Goal: Information Seeking & Learning: Learn about a topic

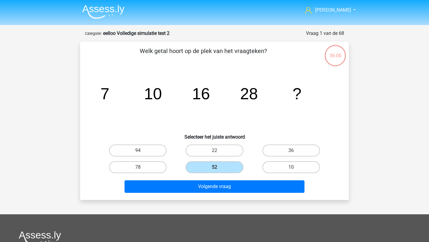
scroll to position [15, 0]
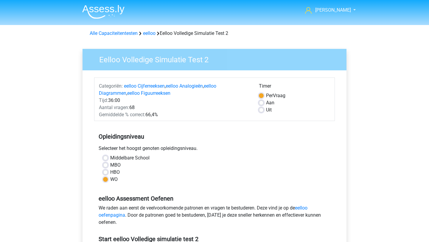
scroll to position [110, 0]
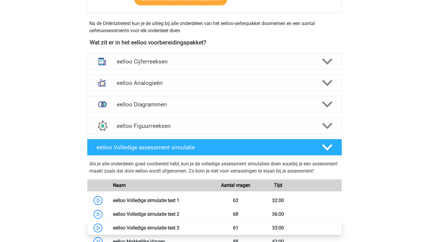
scroll to position [193, 0]
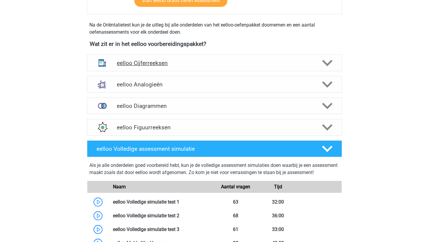
click at [328, 65] on icon at bounding box center [327, 63] width 10 height 10
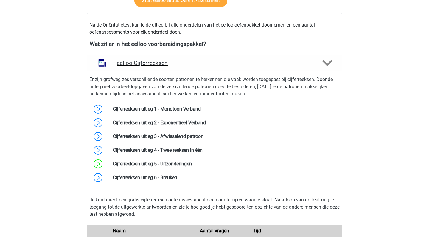
click at [328, 65] on icon at bounding box center [327, 63] width 10 height 10
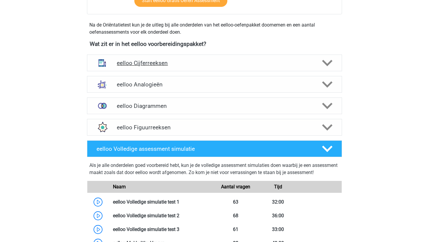
click at [328, 65] on icon at bounding box center [327, 63] width 10 height 10
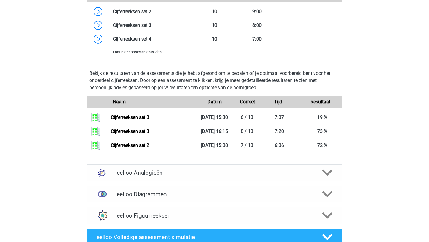
scroll to position [486, 0]
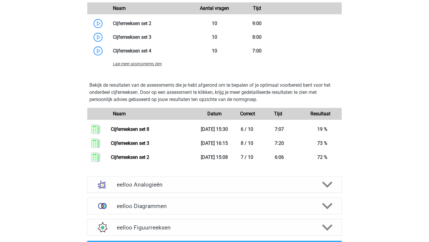
click at [137, 65] on span "Laat meer assessments zien" at bounding box center [137, 64] width 49 height 4
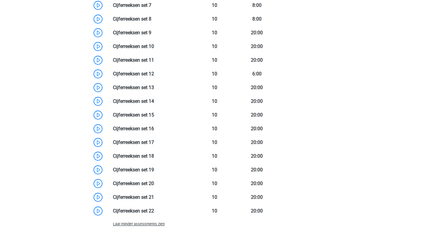
scroll to position [529, 0]
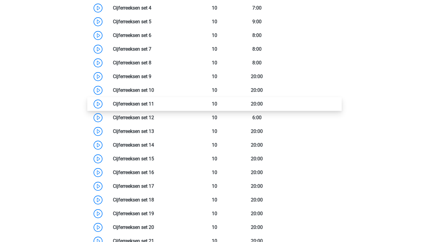
click at [154, 104] on link at bounding box center [154, 104] width 0 height 6
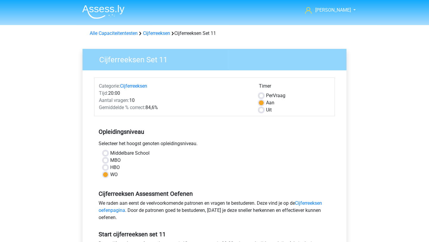
click at [266, 96] on label "Per Vraag" at bounding box center [275, 95] width 19 height 7
click at [263, 96] on input "Per Vraag" at bounding box center [261, 95] width 5 height 6
radio input "true"
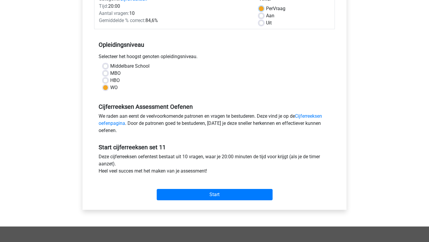
scroll to position [89, 0]
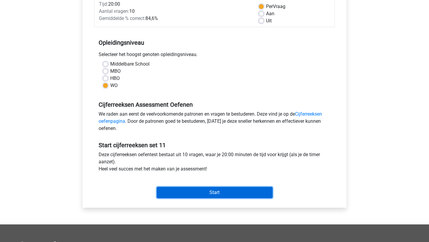
click at [194, 195] on input "Start" at bounding box center [215, 192] width 116 height 11
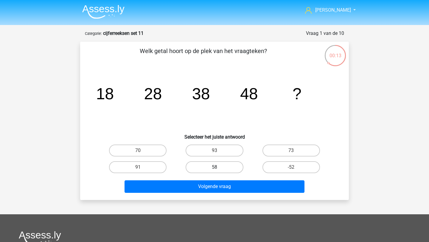
click at [219, 173] on label "58" at bounding box center [215, 167] width 58 height 12
click at [219, 171] on input "58" at bounding box center [217, 169] width 4 height 4
radio input "true"
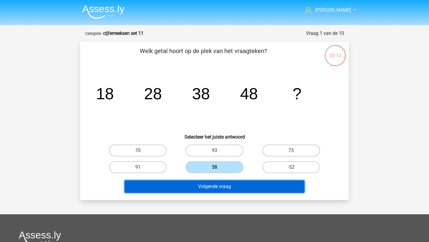
click at [216, 183] on button "Volgende vraag" at bounding box center [215, 186] width 180 height 13
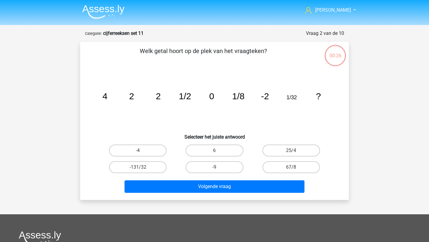
scroll to position [30, 0]
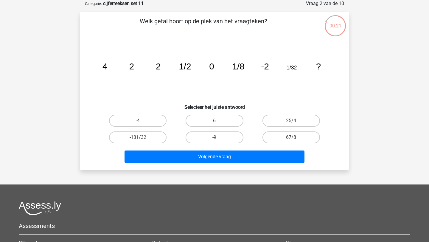
click at [128, 125] on label "-4" at bounding box center [138, 121] width 58 height 12
click at [138, 125] on input "-4" at bounding box center [140, 123] width 4 height 4
radio input "true"
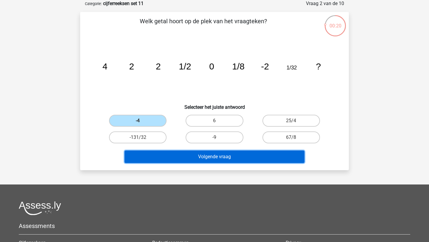
click at [159, 161] on button "Volgende vraag" at bounding box center [215, 157] width 180 height 13
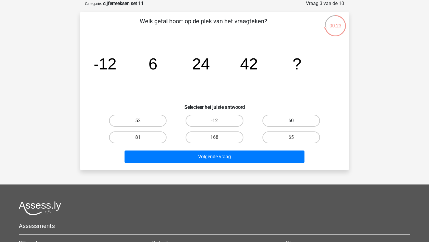
click at [302, 124] on label "60" at bounding box center [292, 121] width 58 height 12
click at [295, 124] on input "60" at bounding box center [293, 123] width 4 height 4
radio input "true"
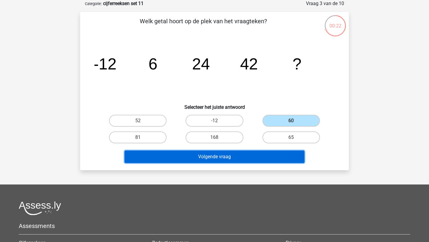
click at [261, 162] on button "Volgende vraag" at bounding box center [215, 157] width 180 height 13
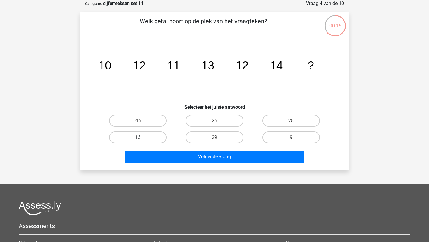
click at [143, 138] on label "13" at bounding box center [138, 137] width 58 height 12
click at [142, 138] on input "13" at bounding box center [140, 139] width 4 height 4
radio input "true"
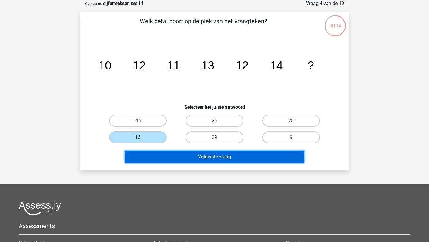
click at [174, 154] on button "Volgende vraag" at bounding box center [215, 157] width 180 height 13
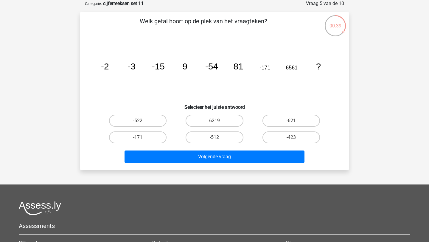
click at [219, 139] on label "-512" at bounding box center [215, 137] width 58 height 12
click at [219, 139] on input "-512" at bounding box center [217, 139] width 4 height 4
radio input "true"
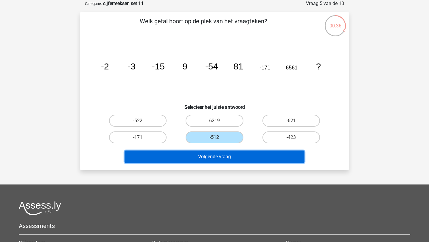
drag, startPoint x: 230, startPoint y: 154, endPoint x: 184, endPoint y: 126, distance: 53.9
click at [184, 126] on div "Welk getal hoort op de plek van het vraagteken? image/svg+xml -2 -3 -15 9 -54 8…" at bounding box center [215, 91] width 264 height 149
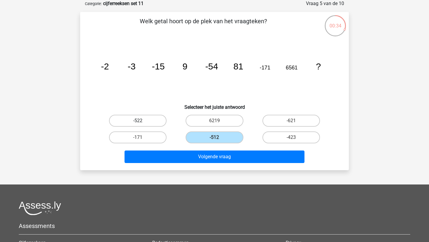
click at [155, 121] on label "-522" at bounding box center [138, 121] width 58 height 12
click at [142, 121] on input "-522" at bounding box center [140, 123] width 4 height 4
radio input "true"
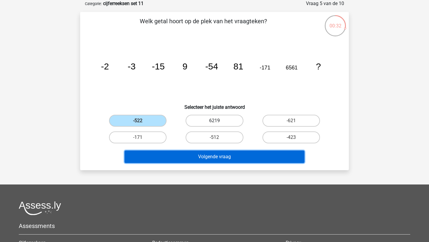
drag, startPoint x: 221, startPoint y: 155, endPoint x: 241, endPoint y: 125, distance: 36.1
click at [241, 125] on div "Welk getal hoort op de plek van het vraagteken? image/svg+xml -2 -3 -15 9 -54 8…" at bounding box center [215, 91] width 264 height 149
click at [193, 155] on button "Volgende vraag" at bounding box center [215, 157] width 180 height 13
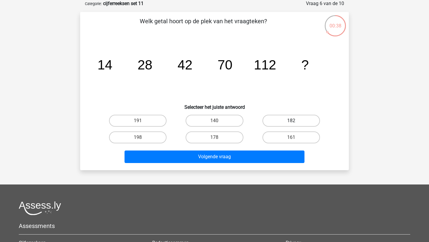
click at [298, 121] on label "182" at bounding box center [292, 121] width 58 height 12
click at [295, 121] on input "182" at bounding box center [293, 123] width 4 height 4
radio input "true"
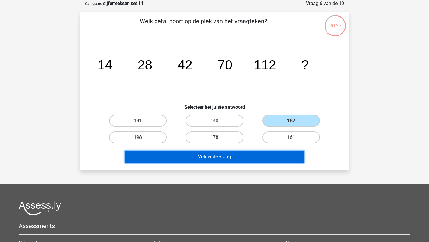
click at [238, 157] on button "Volgende vraag" at bounding box center [215, 157] width 180 height 13
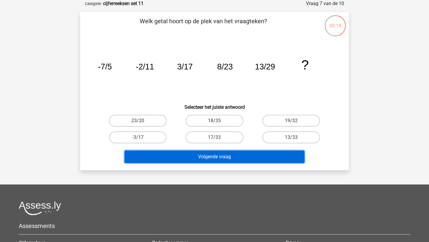
click at [238, 157] on button "Volgende vraag" at bounding box center [215, 157] width 180 height 13
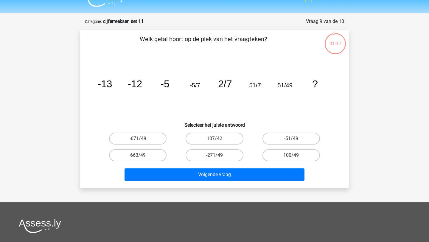
scroll to position [16, 0]
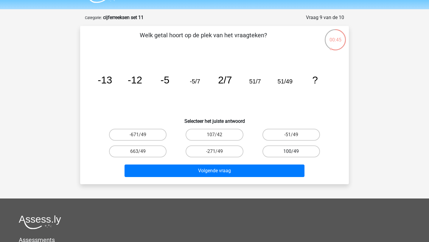
click at [289, 153] on label "100/49" at bounding box center [292, 152] width 58 height 12
click at [291, 153] on input "100/49" at bounding box center [293, 153] width 4 height 4
radio input "true"
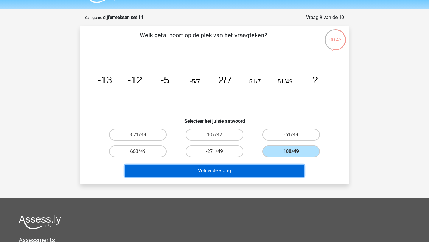
click at [260, 174] on button "Volgende vraag" at bounding box center [215, 171] width 180 height 13
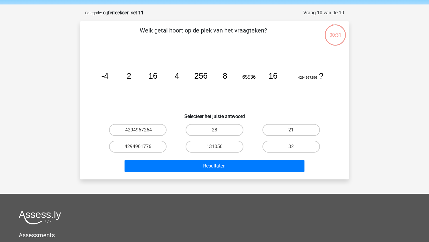
scroll to position [20, 0]
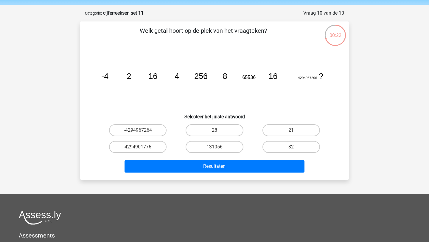
click at [291, 148] on input "32" at bounding box center [293, 149] width 4 height 4
radio input "true"
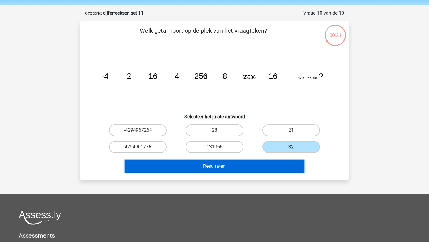
click at [258, 168] on button "Resultaten" at bounding box center [215, 166] width 180 height 13
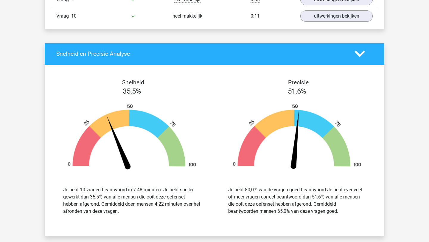
scroll to position [358, 0]
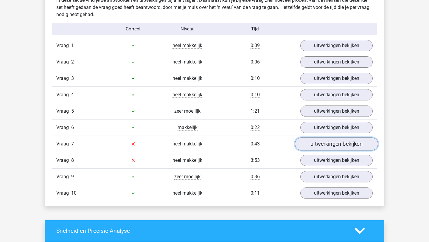
click at [326, 141] on link "uitwerkingen bekijken" at bounding box center [336, 143] width 83 height 13
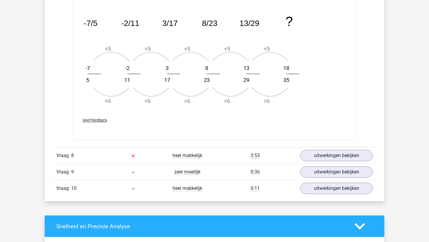
scroll to position [703, 0]
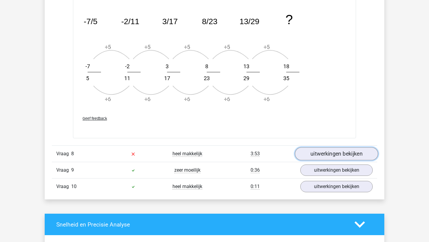
click at [331, 152] on link "uitwerkingen bekijken" at bounding box center [336, 153] width 83 height 13
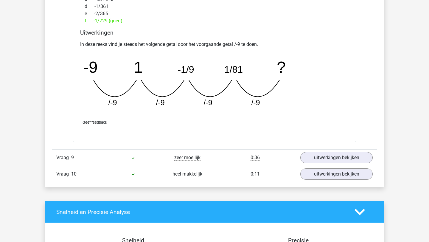
scroll to position [977, 0]
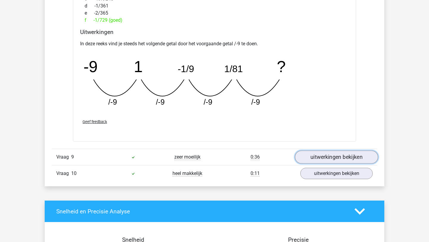
click at [324, 154] on link "uitwerkingen bekijken" at bounding box center [336, 157] width 83 height 13
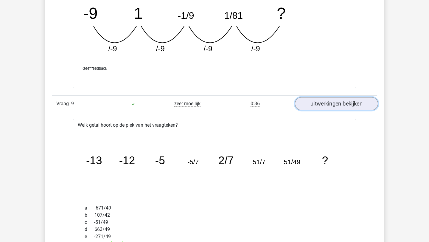
scroll to position [1046, 0]
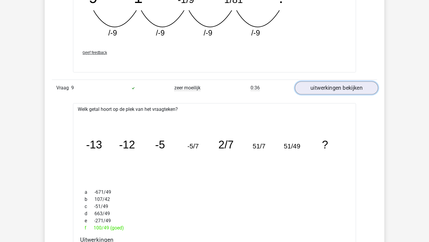
click at [321, 86] on link "uitwerkingen bekijken" at bounding box center [336, 87] width 83 height 13
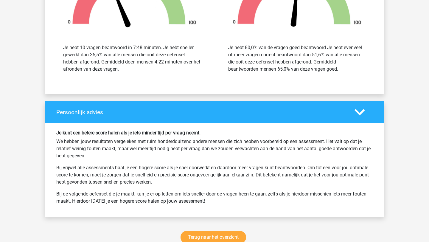
scroll to position [1332, 0]
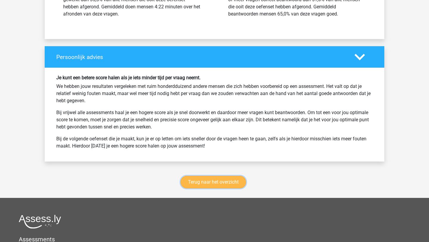
click at [218, 180] on link "Terug naar het overzicht" at bounding box center [214, 182] width 66 height 13
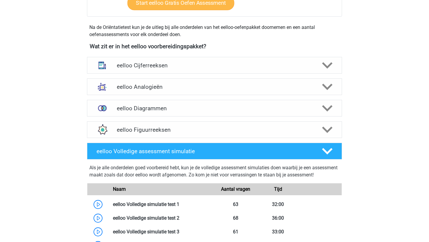
scroll to position [192, 0]
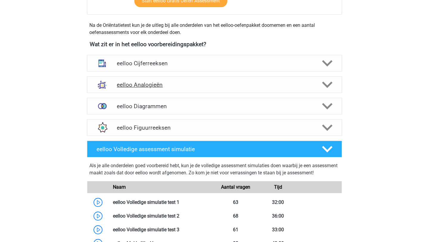
click at [328, 81] on icon at bounding box center [327, 85] width 10 height 10
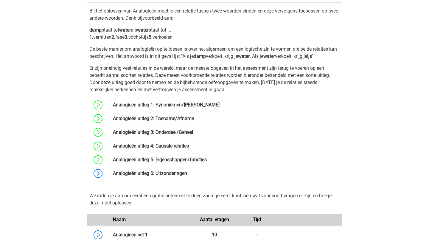
scroll to position [222, 0]
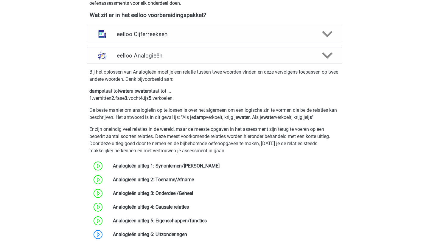
click at [325, 55] on polygon at bounding box center [327, 55] width 10 height 7
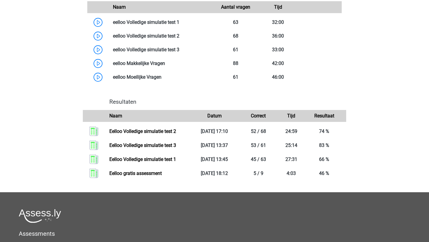
scroll to position [374, 0]
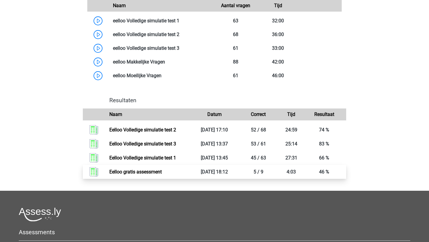
click at [123, 175] on link "Eelloo gratis assessment" at bounding box center [135, 172] width 52 height 6
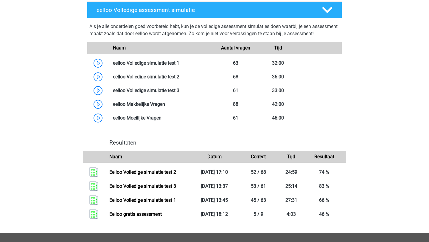
scroll to position [125, 0]
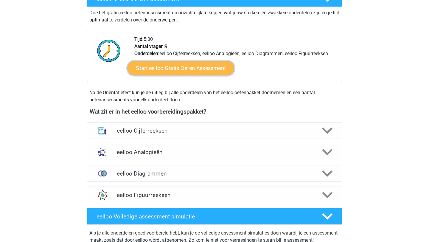
click at [207, 67] on link "Start eelloo Gratis Oefen Assessment" at bounding box center [181, 68] width 107 height 14
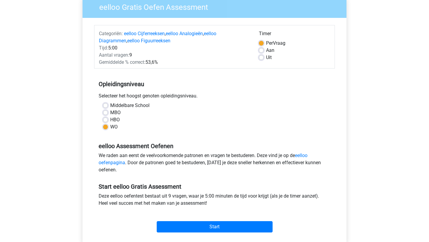
scroll to position [75, 0]
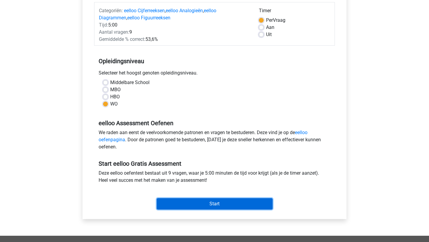
click at [216, 199] on input "Start" at bounding box center [215, 203] width 116 height 11
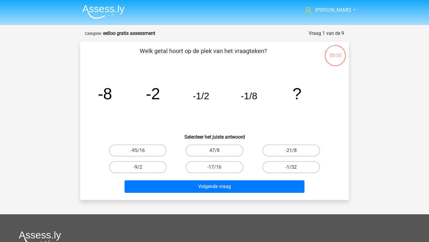
click at [297, 168] on label "-1/32" at bounding box center [292, 167] width 58 height 12
click at [295, 168] on input "-1/32" at bounding box center [293, 169] width 4 height 4
radio input "true"
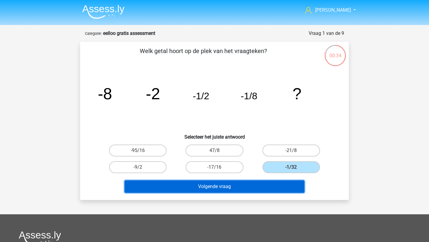
click at [250, 188] on button "Volgende vraag" at bounding box center [215, 186] width 180 height 13
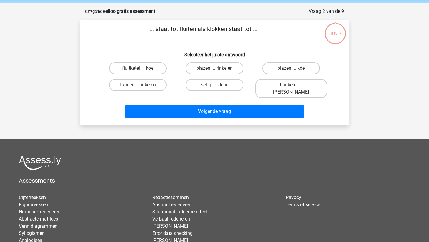
scroll to position [22, 0]
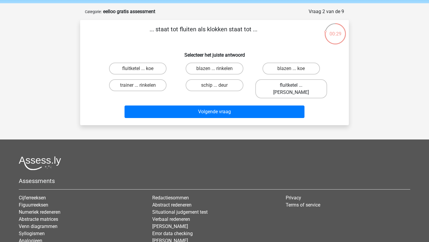
click at [288, 87] on label "fluitketel ... luiden" at bounding box center [292, 88] width 72 height 19
click at [291, 87] on input "fluitketel ... luiden" at bounding box center [293, 87] width 4 height 4
radio input "true"
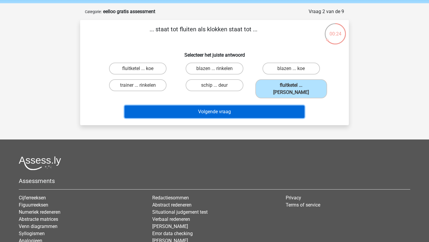
click at [208, 106] on button "Volgende vraag" at bounding box center [215, 112] width 180 height 13
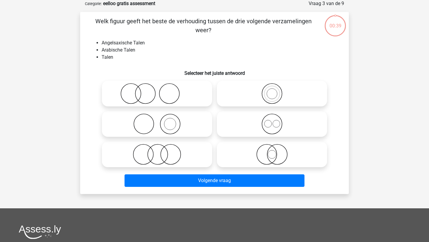
scroll to position [26, 0]
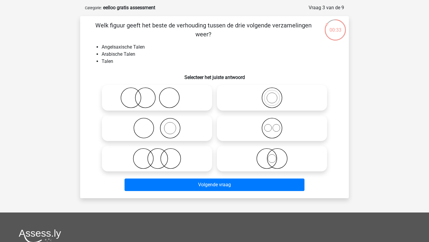
click at [280, 125] on icon at bounding box center [272, 128] width 106 height 21
click at [276, 125] on input "radio" at bounding box center [274, 123] width 4 height 4
radio input "true"
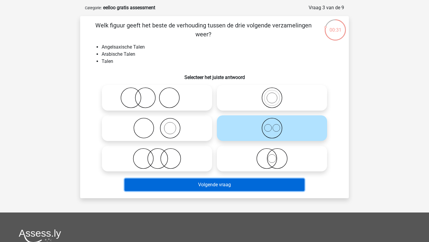
click at [230, 185] on button "Volgende vraag" at bounding box center [215, 185] width 180 height 13
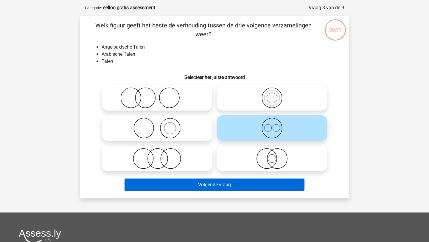
scroll to position [30, 0]
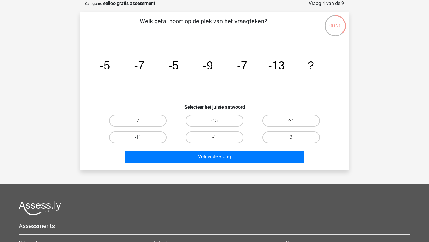
click at [146, 137] on label "-11" at bounding box center [138, 137] width 58 height 12
click at [142, 137] on input "-11" at bounding box center [140, 139] width 4 height 4
radio input "true"
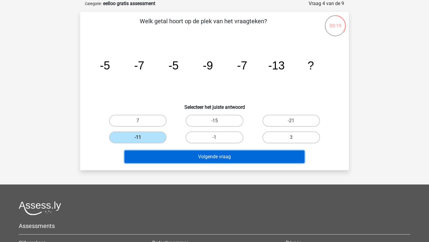
click at [186, 161] on button "Volgende vraag" at bounding box center [215, 157] width 180 height 13
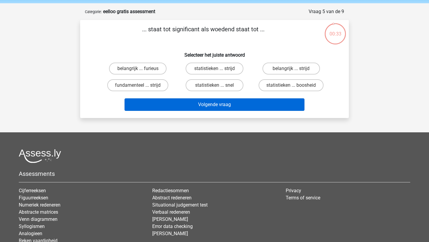
scroll to position [21, 0]
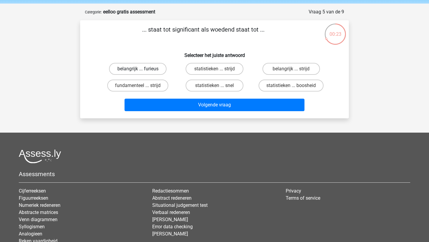
click at [142, 71] on label "belangrijk ... furieus" at bounding box center [138, 69] width 58 height 12
click at [142, 71] on input "belangrijk ... furieus" at bounding box center [140, 71] width 4 height 4
radio input "true"
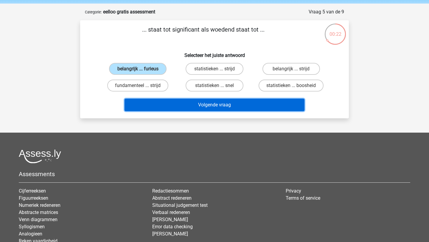
click at [185, 107] on button "Volgende vraag" at bounding box center [215, 105] width 180 height 13
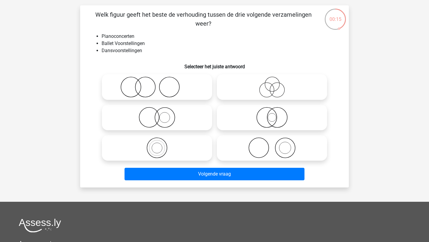
scroll to position [37, 0]
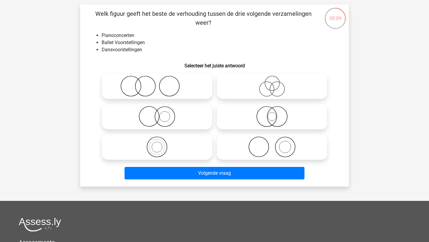
click at [274, 146] on icon at bounding box center [272, 147] width 106 height 21
click at [274, 144] on input "radio" at bounding box center [274, 142] width 4 height 4
radio input "true"
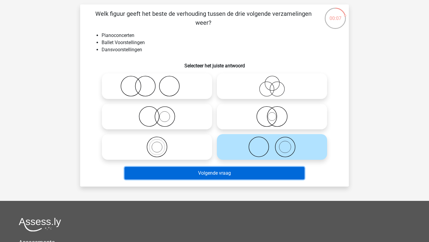
click at [228, 172] on button "Volgende vraag" at bounding box center [215, 173] width 180 height 13
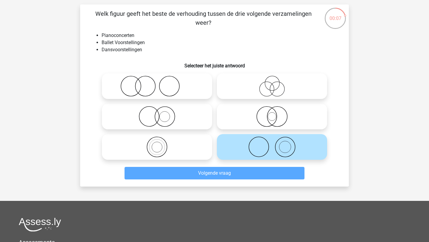
scroll to position [30, 0]
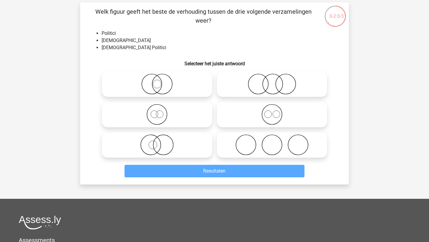
scroll to position [50, 0]
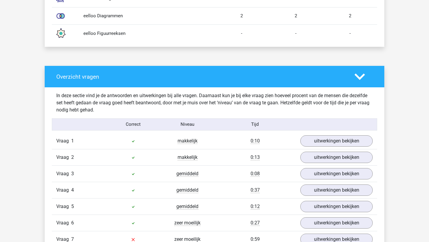
scroll to position [496, 0]
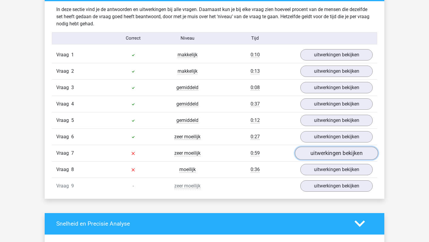
click at [322, 150] on link "uitwerkingen bekijken" at bounding box center [336, 153] width 83 height 13
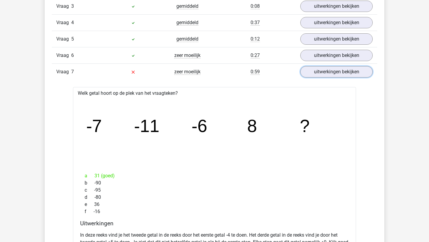
scroll to position [545, 0]
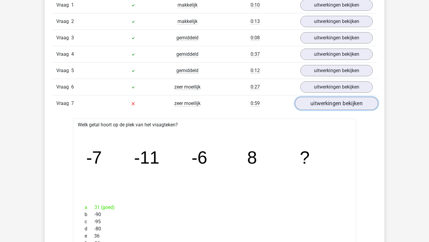
click at [317, 101] on link "uitwerkingen bekijken" at bounding box center [336, 103] width 83 height 13
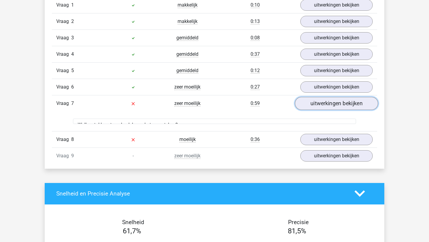
click at [317, 101] on link "uitwerkingen bekijken" at bounding box center [336, 103] width 83 height 13
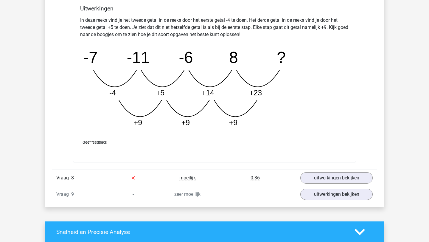
scroll to position [794, 0]
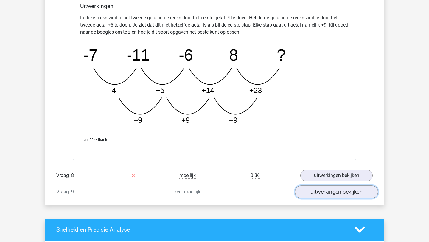
click at [326, 191] on link "uitwerkingen bekijken" at bounding box center [336, 191] width 83 height 13
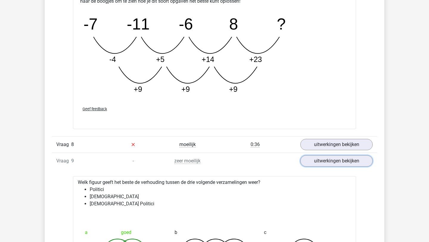
scroll to position [850, 0]
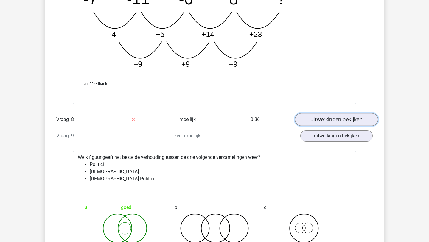
click at [326, 117] on link "uitwerkingen bekijken" at bounding box center [336, 119] width 83 height 13
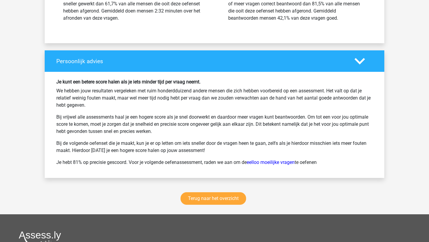
scroll to position [1581, 0]
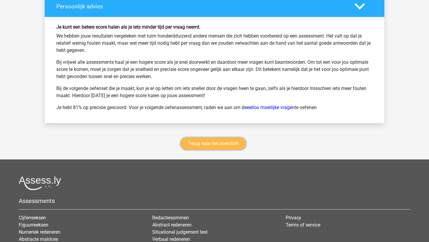
click at [205, 140] on link "Terug naar het overzicht" at bounding box center [214, 143] width 66 height 13
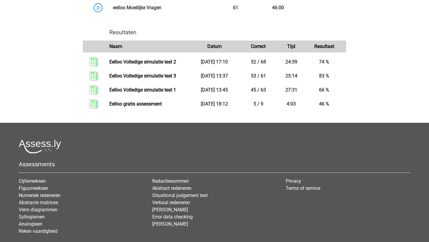
scroll to position [360, 0]
